Goal: Task Accomplishment & Management: Manage account settings

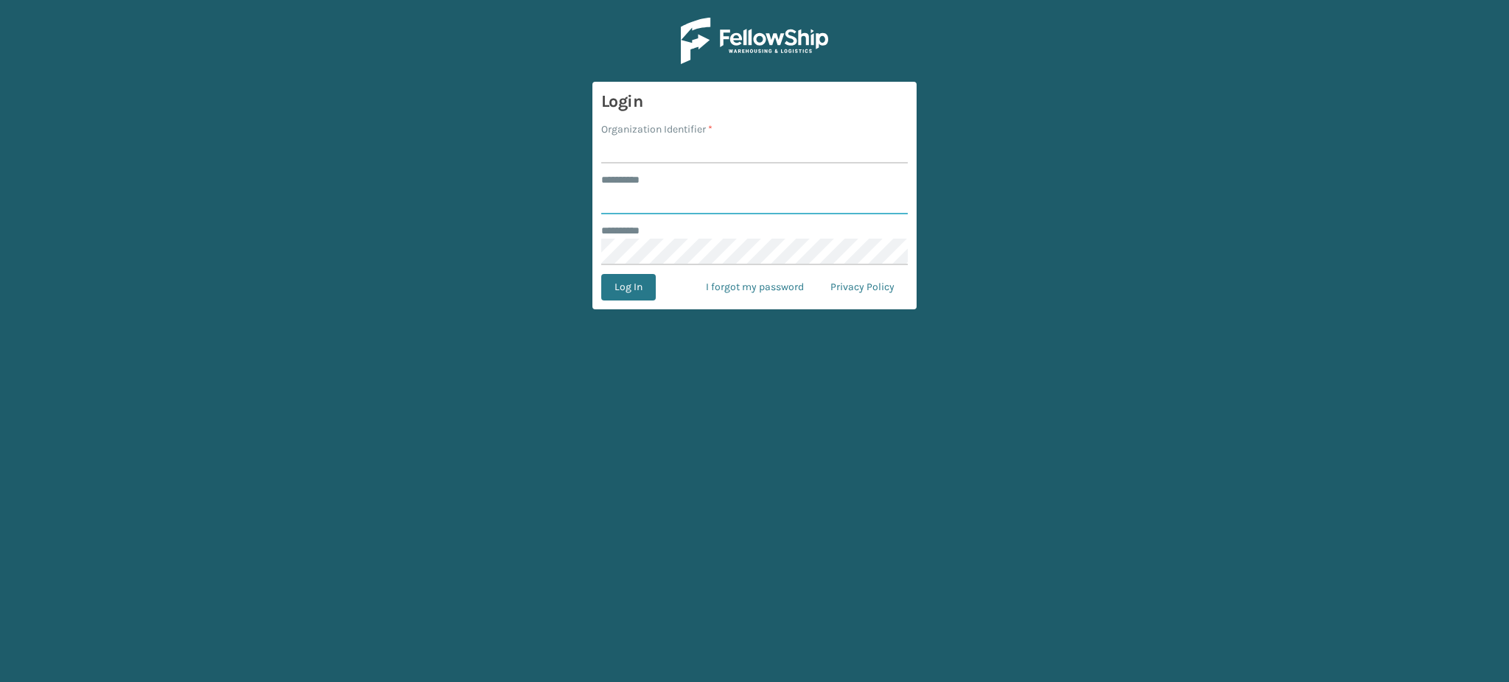
type input "**********"
click at [775, 142] on input "Organization Identifier *" at bounding box center [754, 150] width 307 height 27
type input "haslet"
click at [601, 274] on button "Log In" at bounding box center [628, 287] width 55 height 27
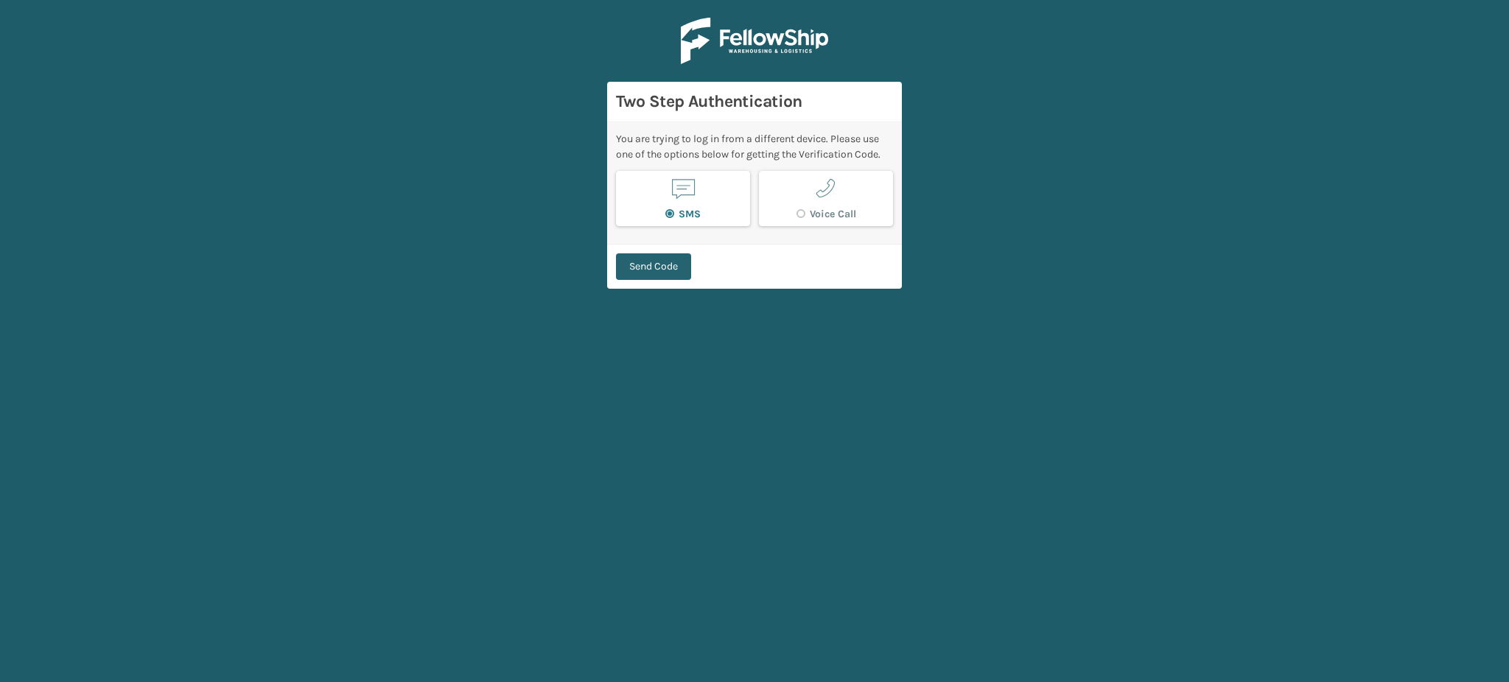
click at [674, 268] on button "Send Code" at bounding box center [653, 267] width 75 height 27
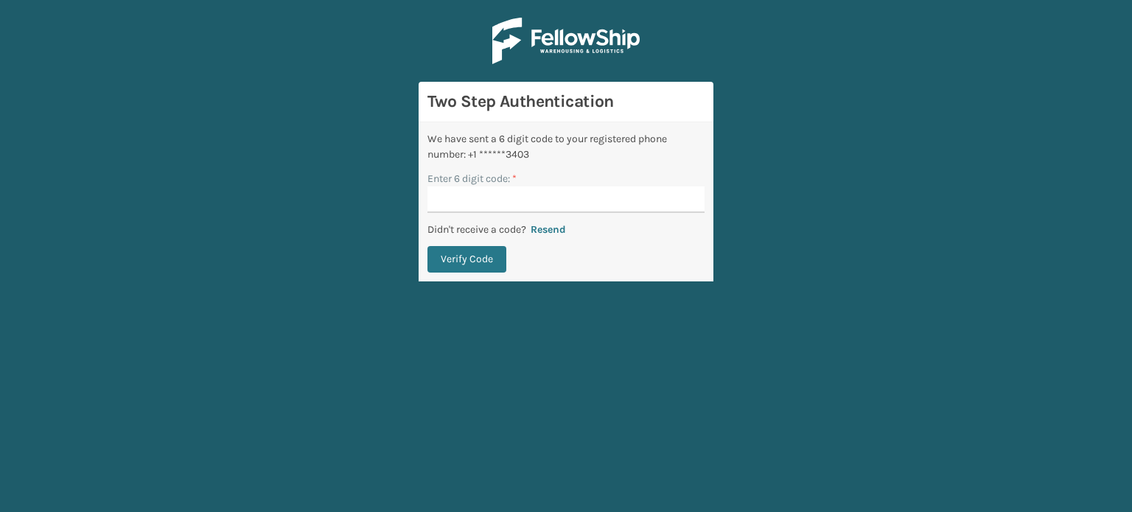
drag, startPoint x: 1129, startPoint y: 1, endPoint x: 728, endPoint y: 371, distance: 545.1
click at [728, 371] on main "Two Step Authentication We have sent a 6 digit code to your registered phone nu…" at bounding box center [566, 256] width 1132 height 512
click at [645, 204] on input "Enter 6 digit code: *" at bounding box center [565, 199] width 277 height 27
type input "002000"
click at [460, 260] on button "Verify Code" at bounding box center [466, 259] width 79 height 27
